Goal: Transaction & Acquisition: Register for event/course

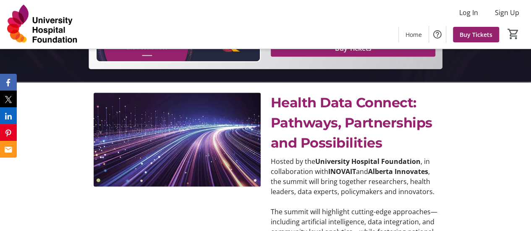
scroll to position [229, 0]
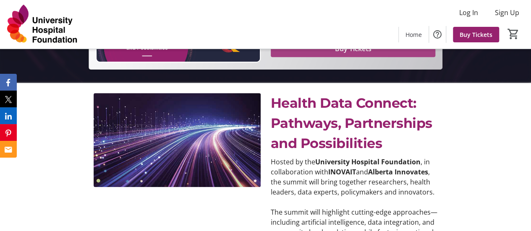
click at [351, 59] on span at bounding box center [353, 49] width 165 height 20
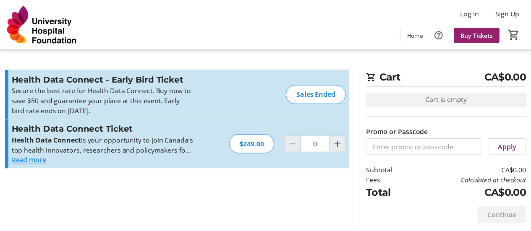
scroll to position [16, 0]
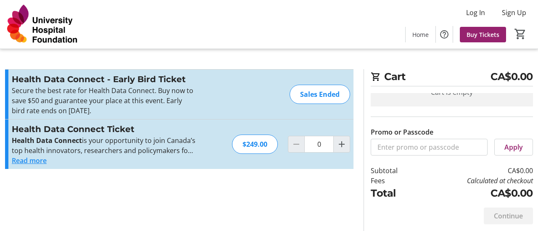
click at [248, 143] on div "$249.00" at bounding box center [255, 144] width 46 height 19
click at [346, 142] on mat-icon "Increment by one" at bounding box center [341, 144] width 10 height 10
type input "1"
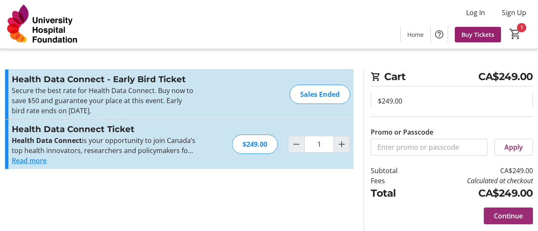
click at [518, 217] on span "Continue" at bounding box center [507, 216] width 29 height 10
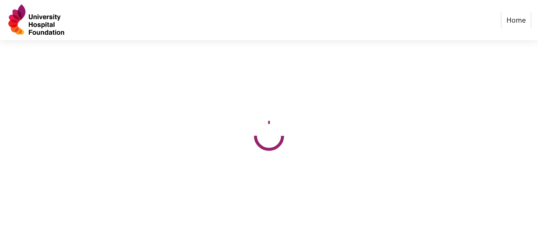
select select "CA"
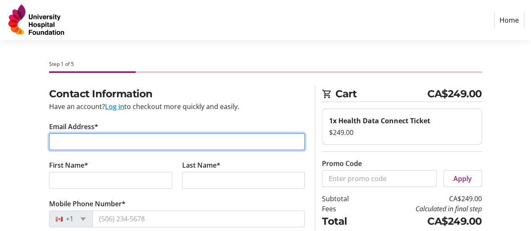
click at [174, 137] on input "Email Address*" at bounding box center [177, 142] width 256 height 17
type input "[PERSON_NAME][EMAIL_ADDRESS][DOMAIN_NAME]"
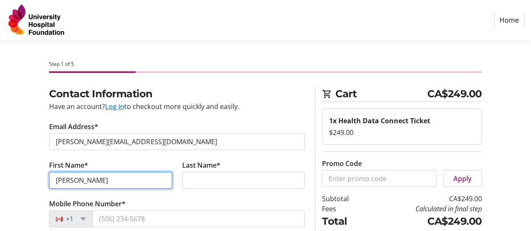
type input "[PERSON_NAME]"
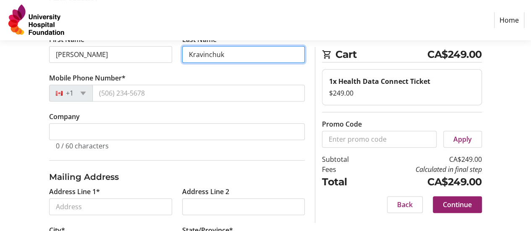
scroll to position [128, 0]
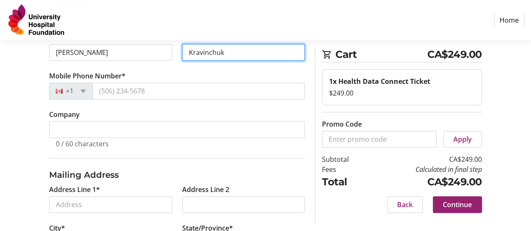
type input "Kravinchuk"
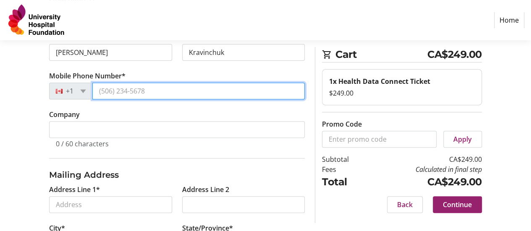
click at [113, 89] on input "Mobile Phone Number*" at bounding box center [198, 91] width 213 height 17
type input "[PHONE_NUMBER]"
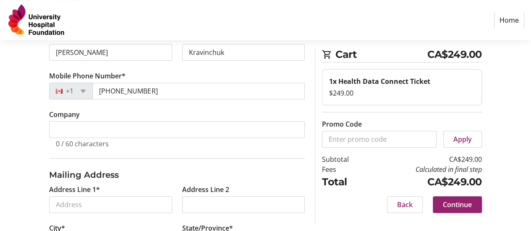
click at [10, 123] on div "Contact Information Have an account? Log in to checkout more quickly and easily…" at bounding box center [265, 134] width 531 height 352
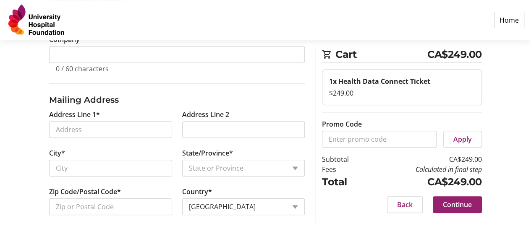
scroll to position [204, 0]
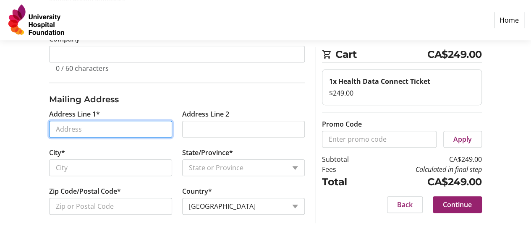
click at [68, 129] on input "Address Line 1*" at bounding box center [110, 129] width 123 height 17
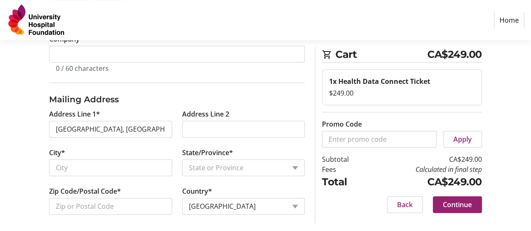
type input "8401 Route Transcanadienne"
type input "[GEOGRAPHIC_DATA]"
select select "QC"
type input "H4S 1Z1"
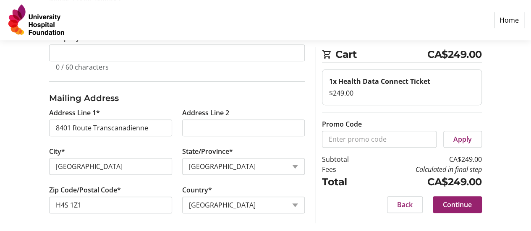
scroll to position [205, 0]
click at [454, 197] on span at bounding box center [457, 205] width 49 height 20
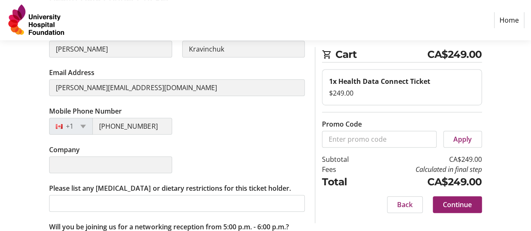
scroll to position [228, 0]
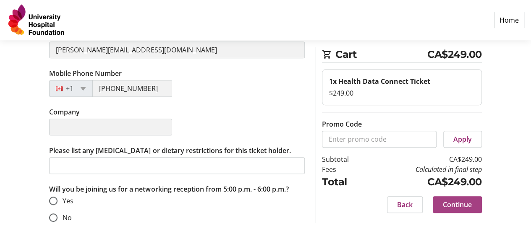
click at [457, 202] on span "Continue" at bounding box center [457, 205] width 29 height 10
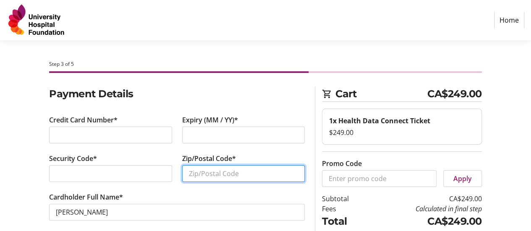
click at [189, 178] on input "Zip/Postal Code*" at bounding box center [243, 173] width 123 height 17
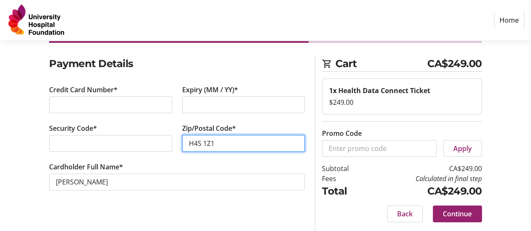
type input "H4S 1Z1"
click at [443, 215] on span "Continue" at bounding box center [457, 214] width 29 height 10
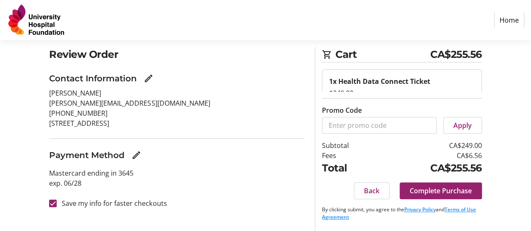
scroll to position [39, 0]
click at [444, 197] on span at bounding box center [441, 191] width 82 height 20
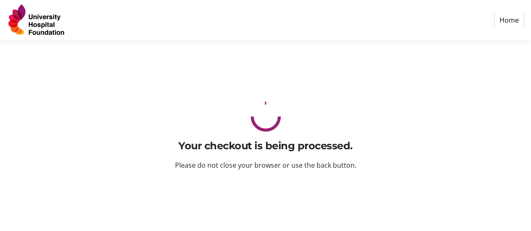
scroll to position [0, 0]
